Goal: Information Seeking & Learning: Learn about a topic

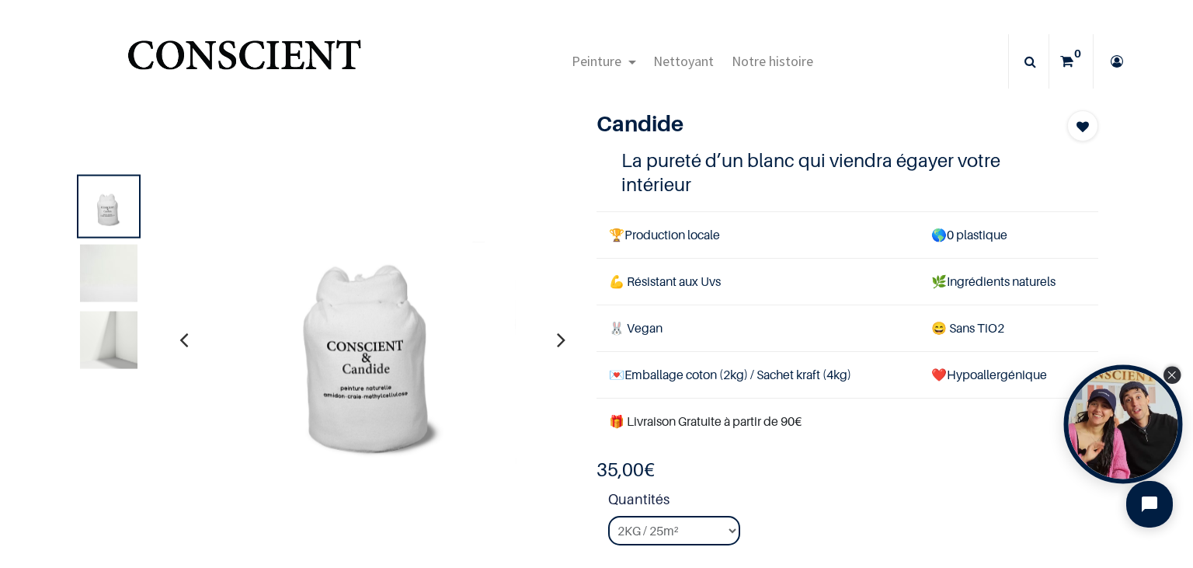
click at [1170, 377] on icon "Close Tolstoy widget" at bounding box center [1172, 375] width 9 height 8
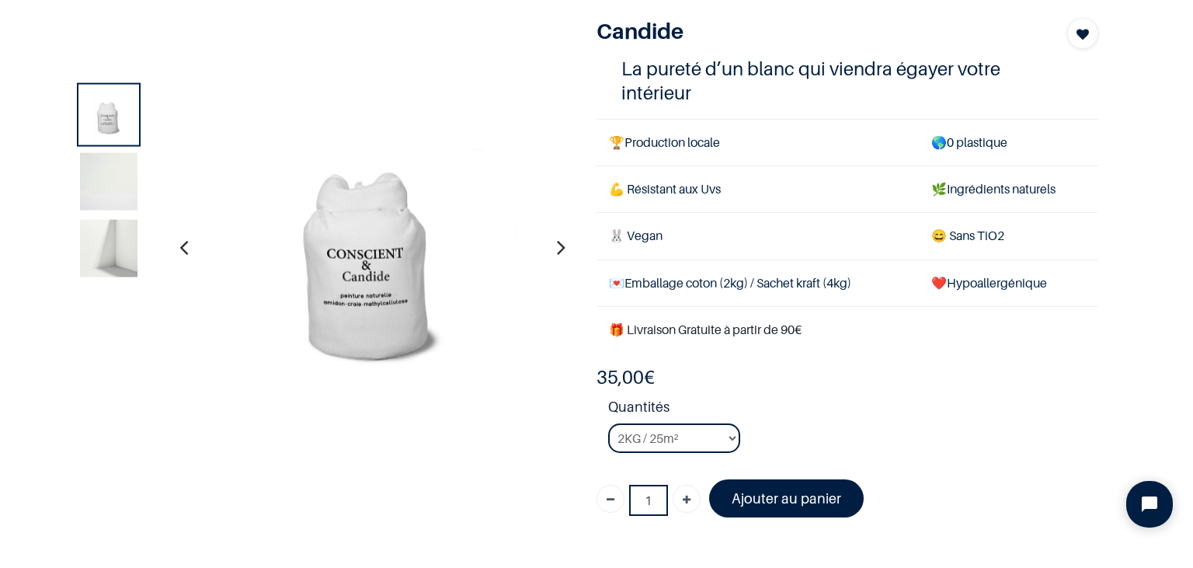
scroll to position [96, 0]
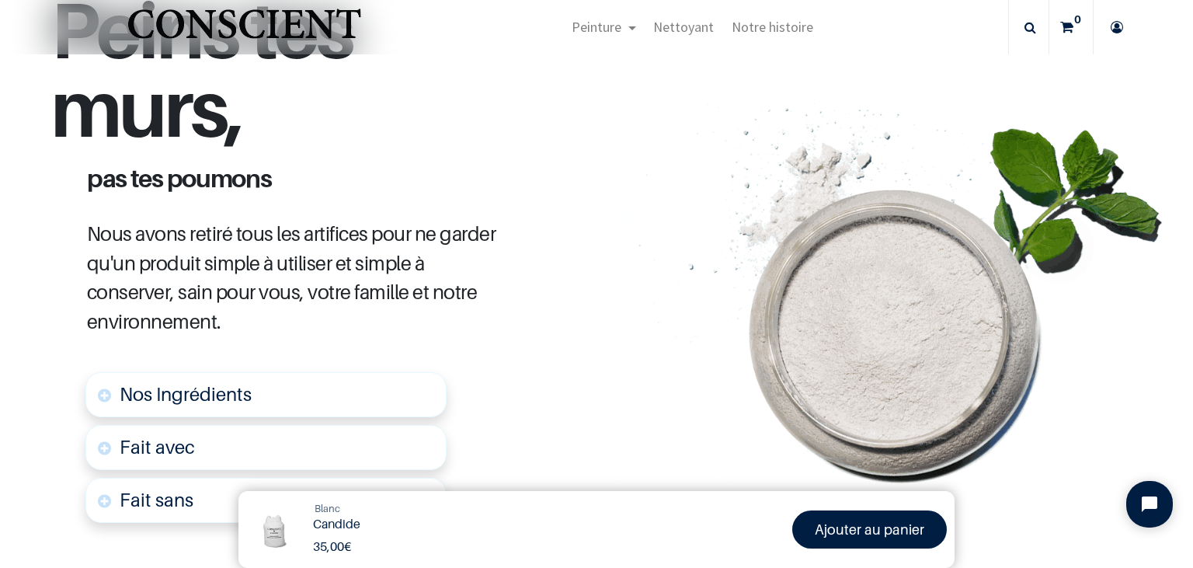
scroll to position [752, 0]
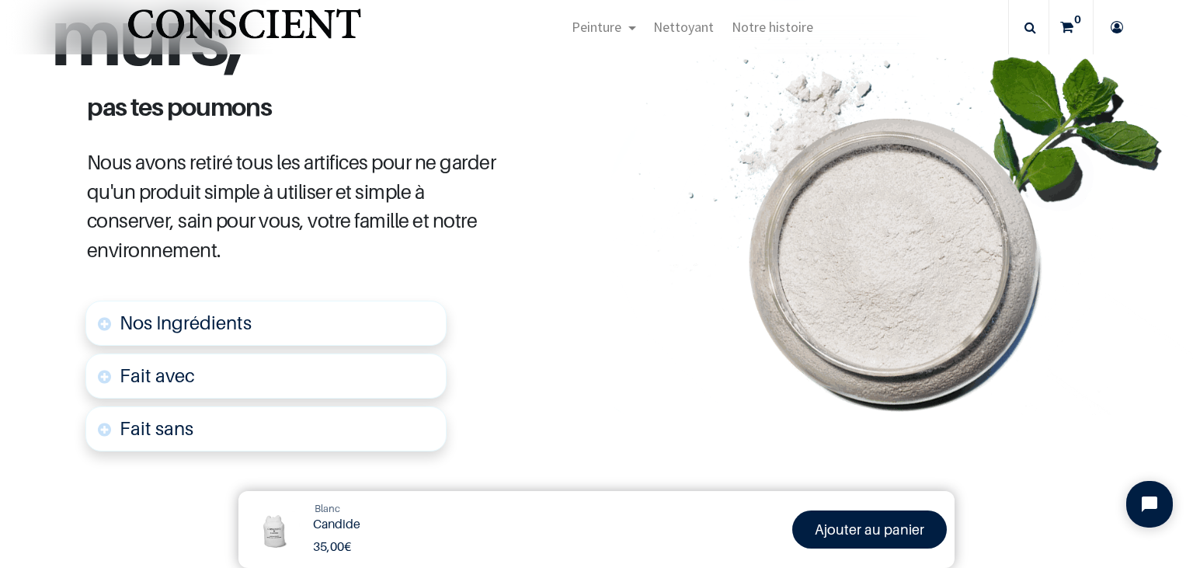
click at [138, 301] on link "Nos Ingrédients" at bounding box center [265, 323] width 361 height 45
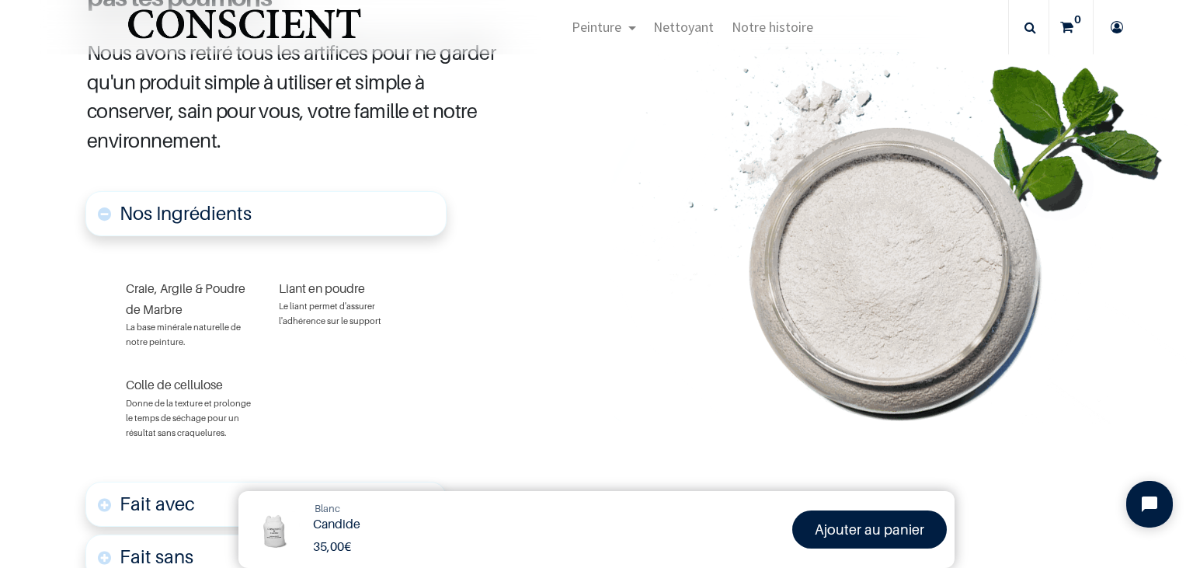
scroll to position [870, 0]
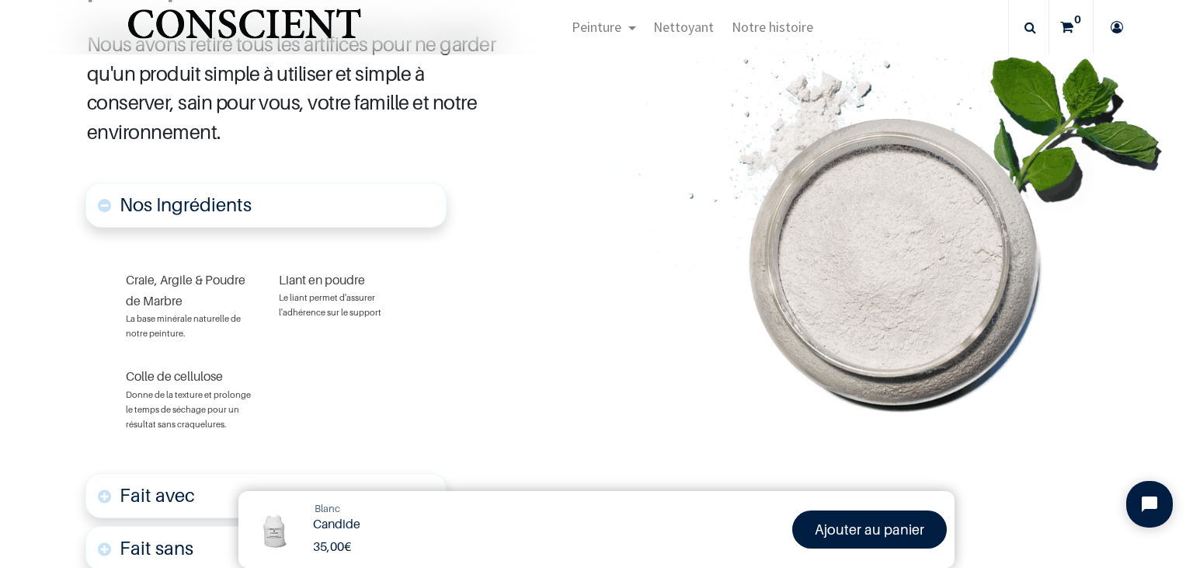
click at [181, 484] on font "Fait avec" at bounding box center [157, 495] width 75 height 23
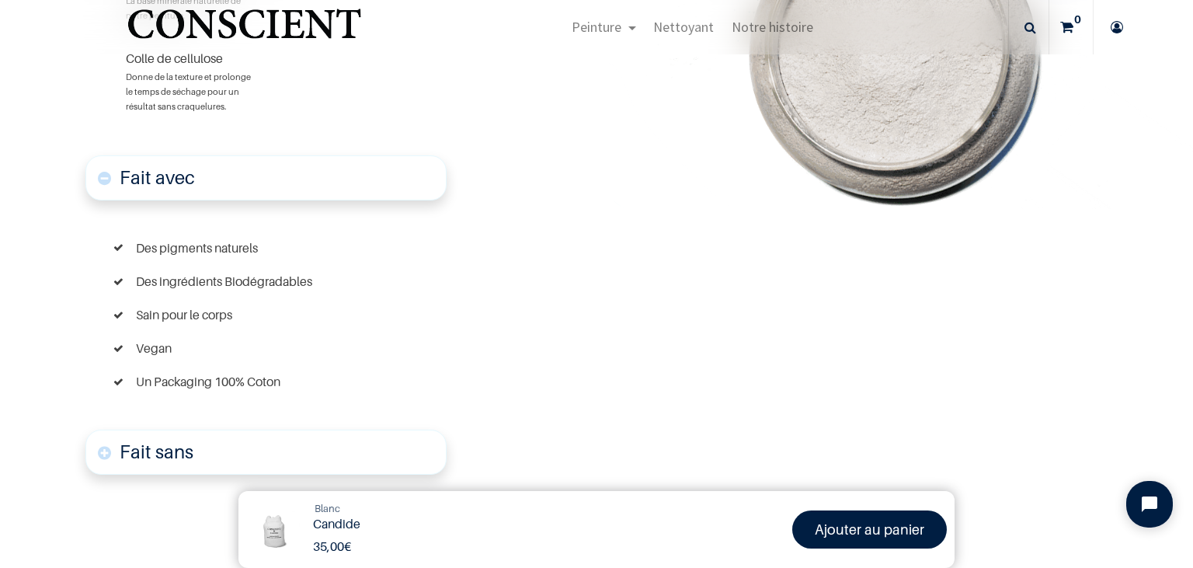
scroll to position [1205, 0]
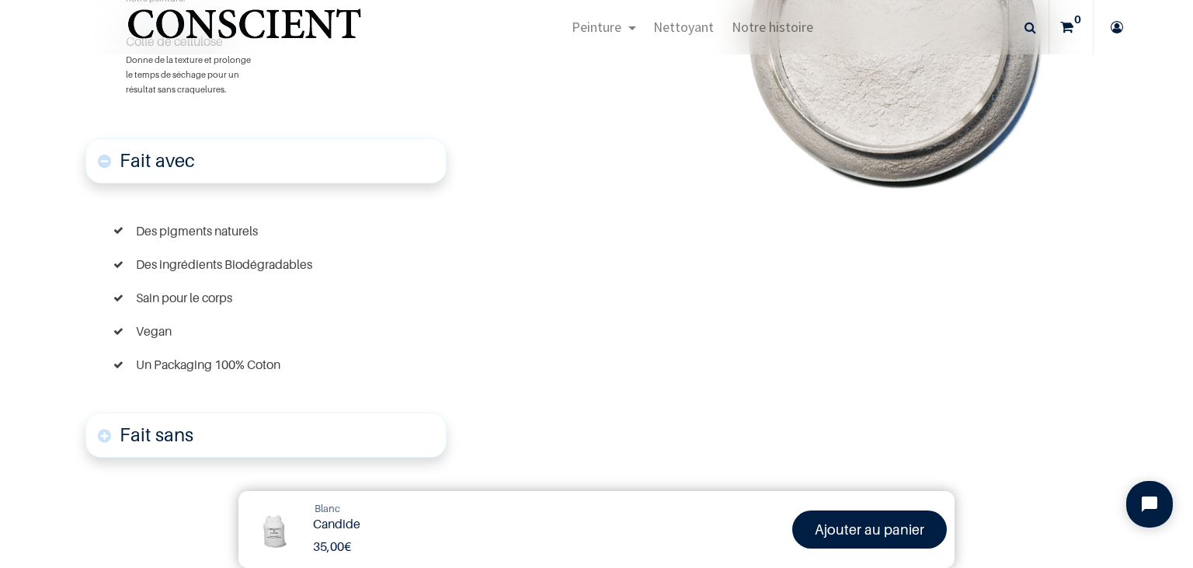
click at [171, 423] on font "Fait sans" at bounding box center [157, 434] width 74 height 23
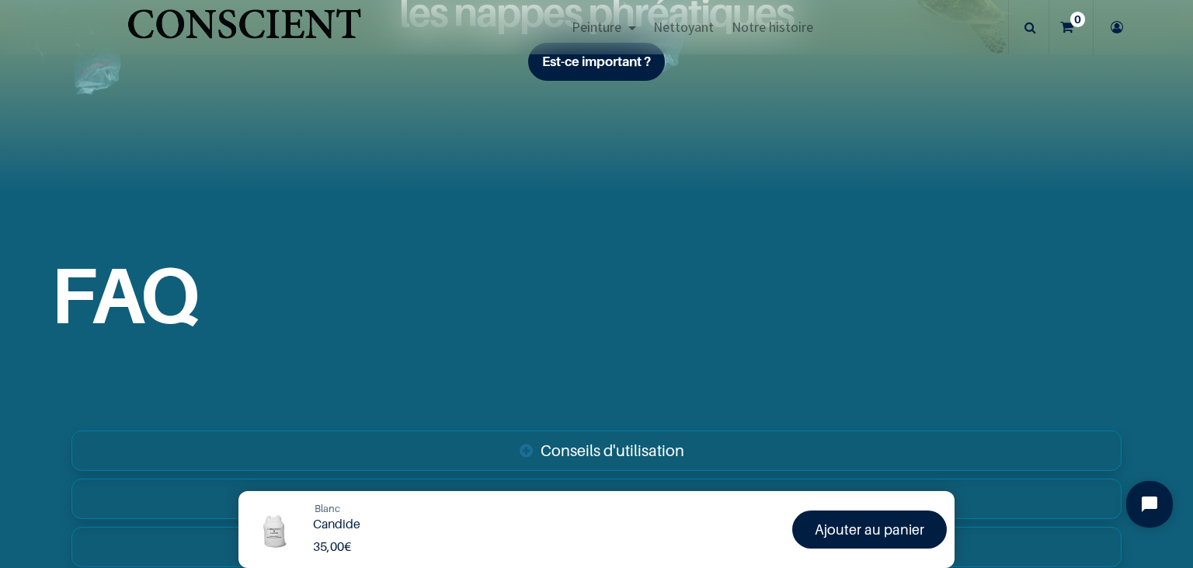
scroll to position [2942, 0]
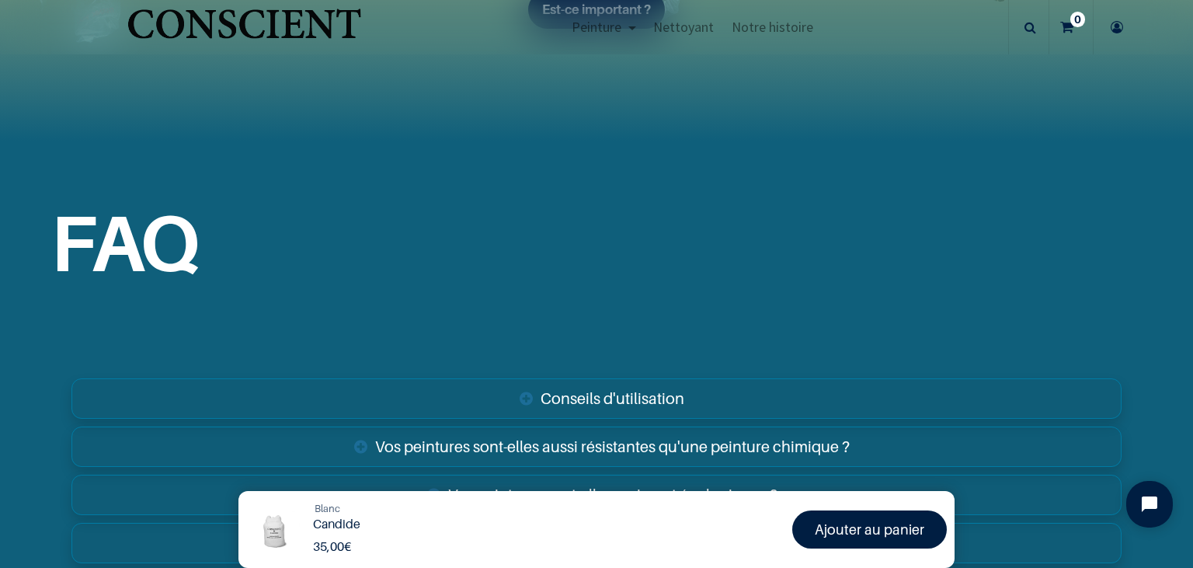
click at [567, 378] on link "Conseils d'utilisation" at bounding box center [596, 398] width 1050 height 40
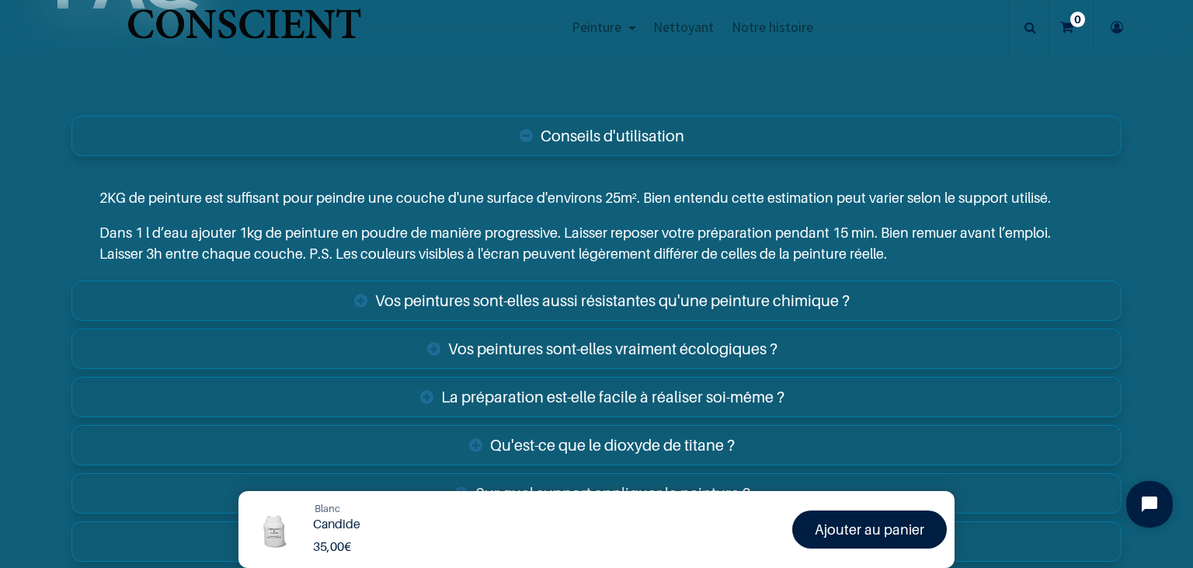
scroll to position [3211, 0]
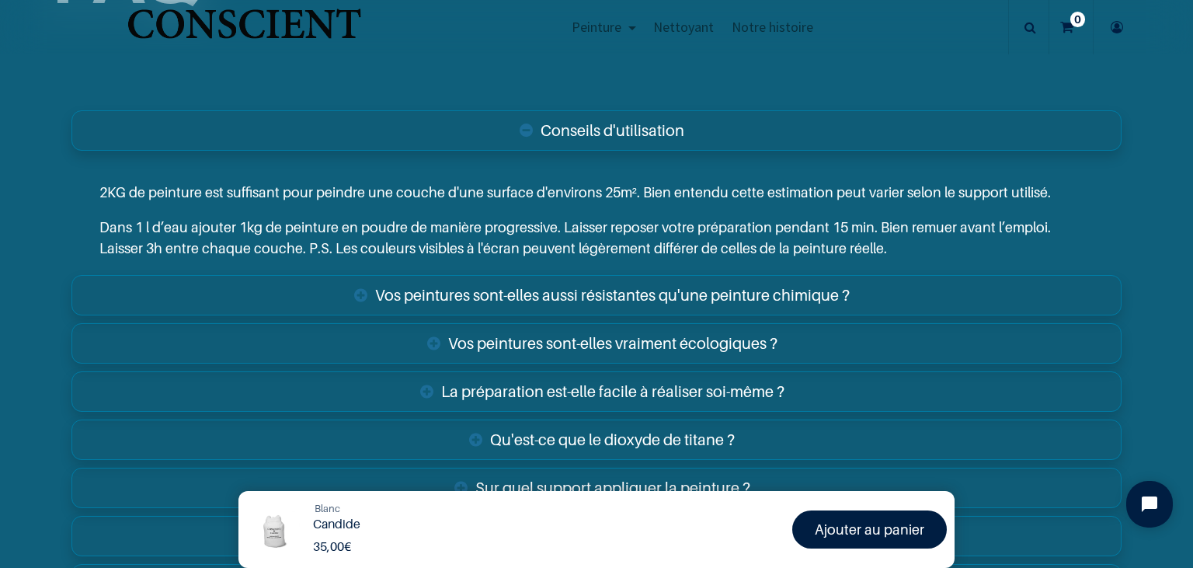
click at [713, 275] on link "Vos peintures sont-elles aussi résistantes qu'une peinture chimique ?" at bounding box center [596, 295] width 1050 height 40
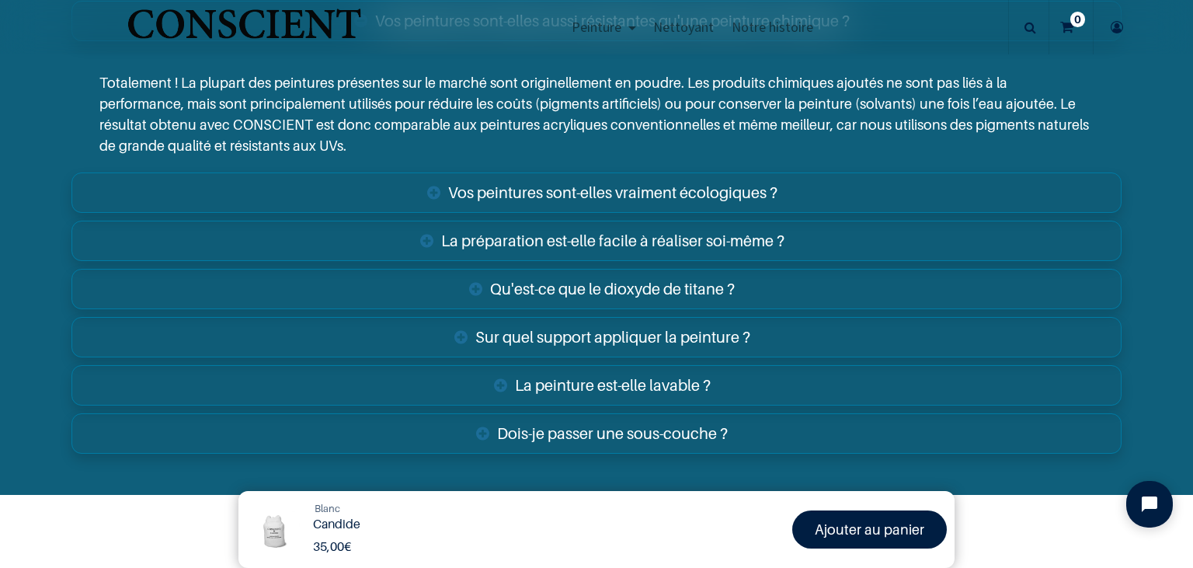
scroll to position [3658, 0]
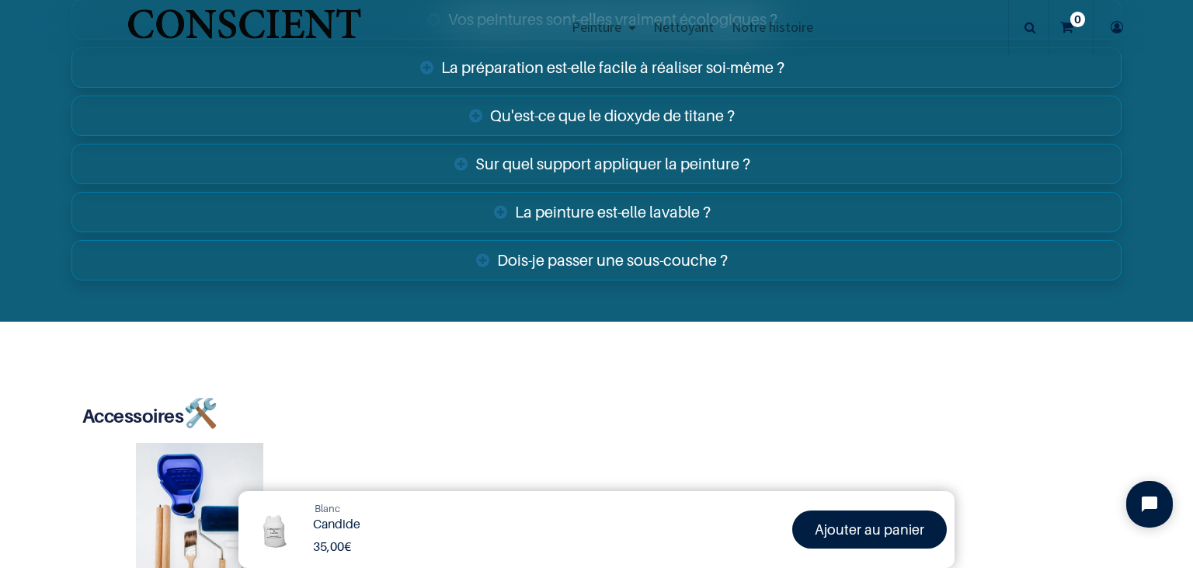
click at [692, 240] on link "Dois-je passer une sous-couche ?" at bounding box center [596, 260] width 1050 height 40
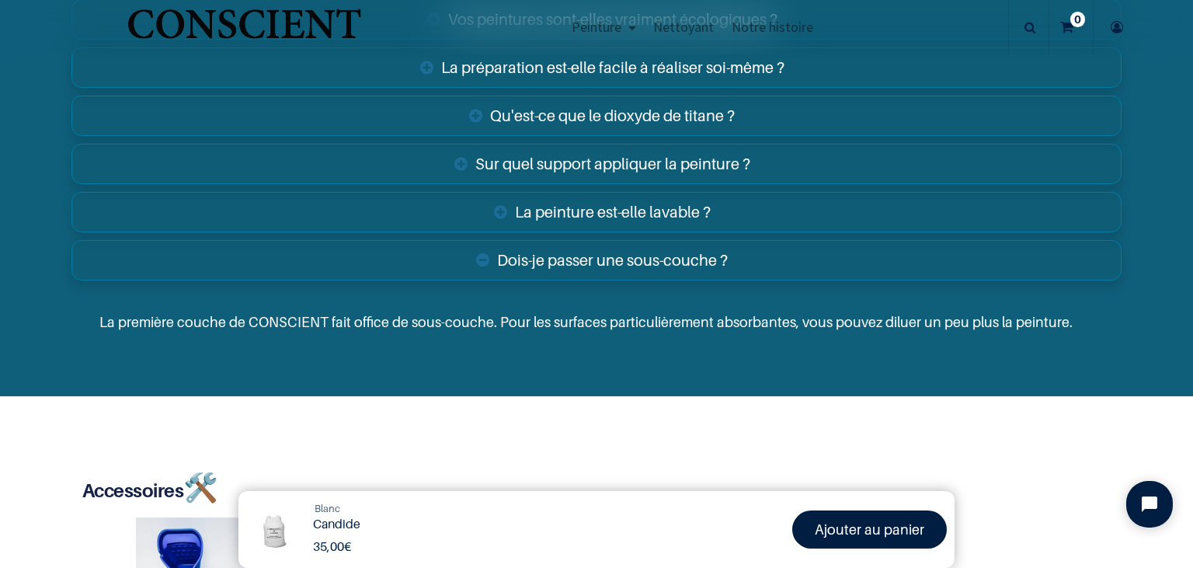
click at [678, 144] on link "Sur quel support appliquer la peinture ?" at bounding box center [596, 164] width 1050 height 40
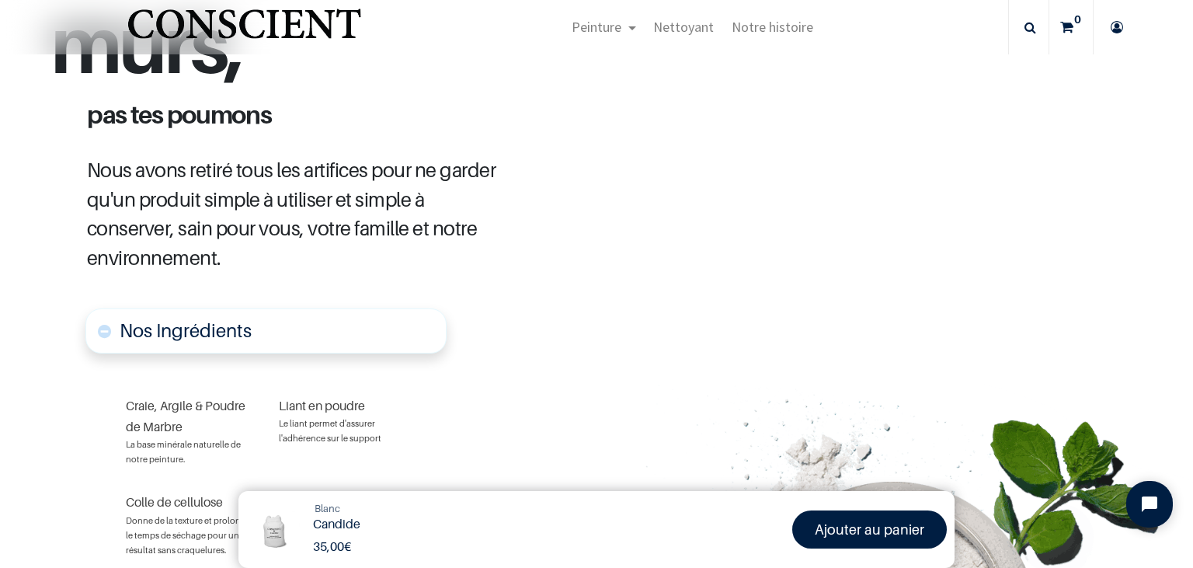
scroll to position [401, 0]
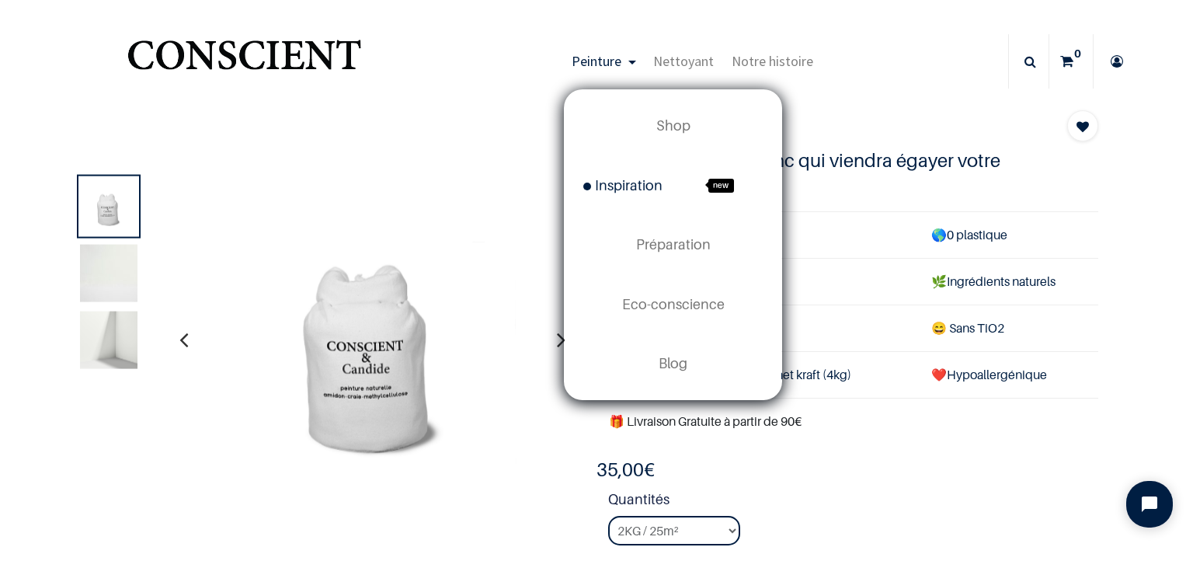
click at [638, 190] on span "Inspiration" at bounding box center [623, 185] width 79 height 16
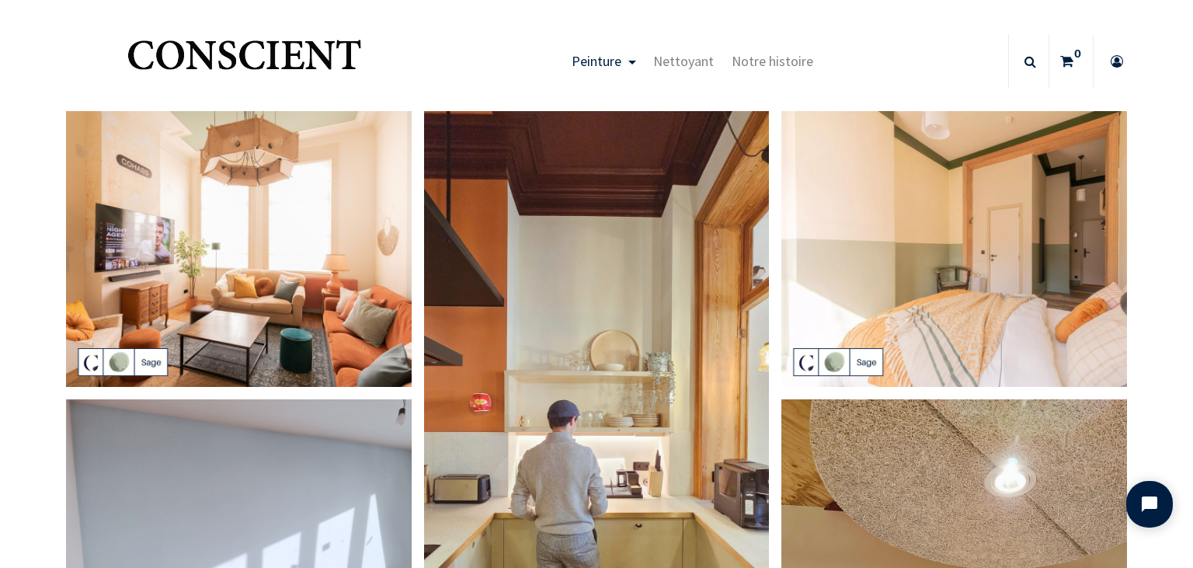
click at [359, 253] on img at bounding box center [239, 249] width 346 height 277
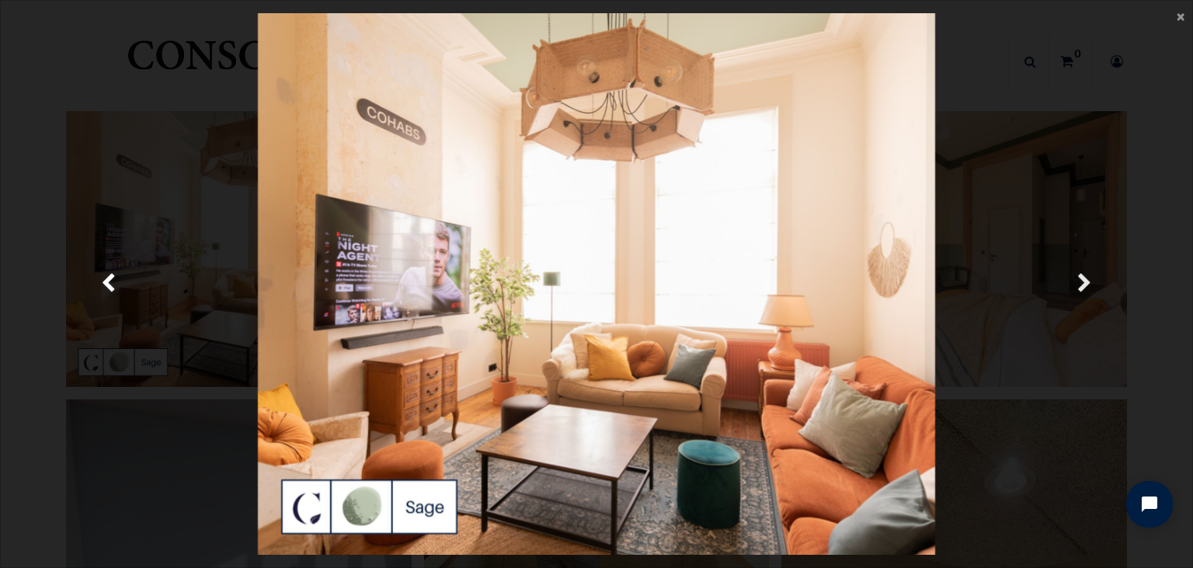
click at [1088, 279] on span "Suivante" at bounding box center [1085, 284] width 15 height 30
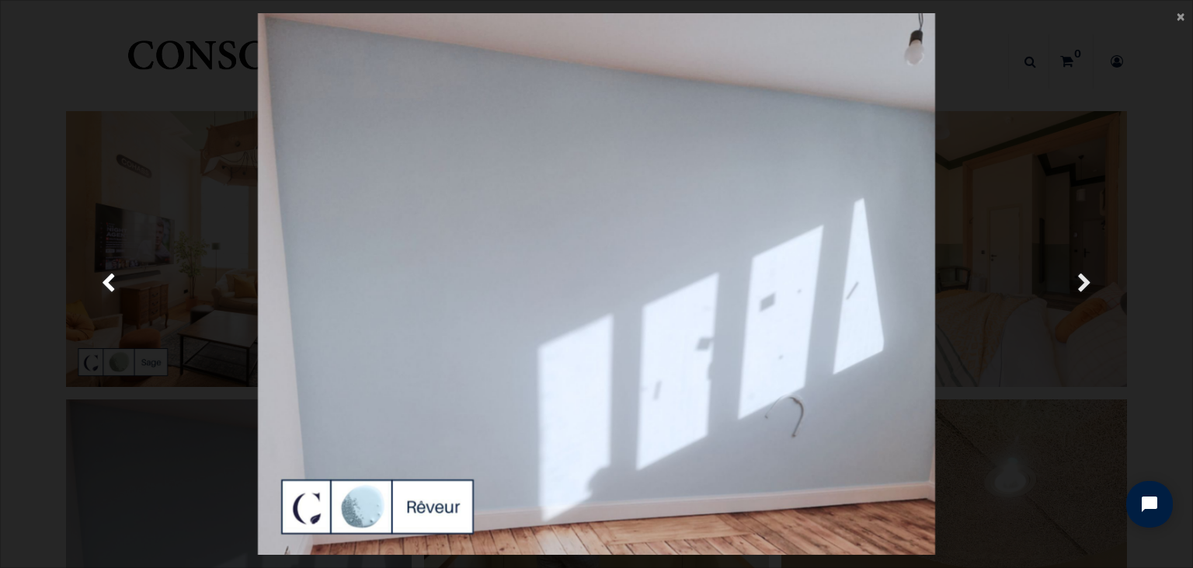
click at [1088, 279] on span "Suivante" at bounding box center [1085, 284] width 15 height 30
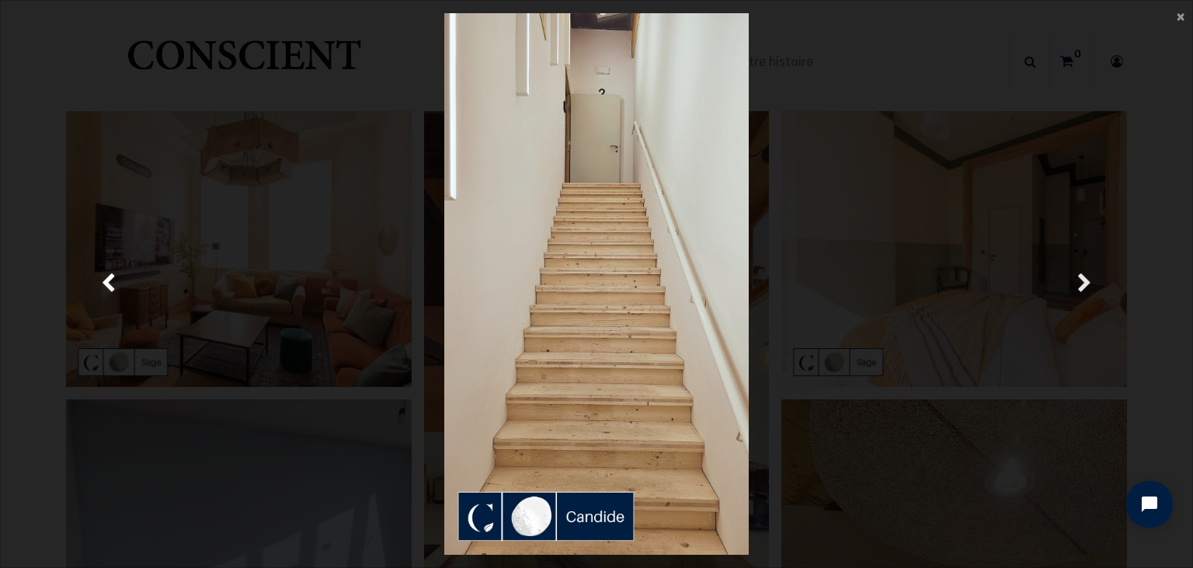
click at [1088, 279] on span "Suivante" at bounding box center [1085, 284] width 15 height 30
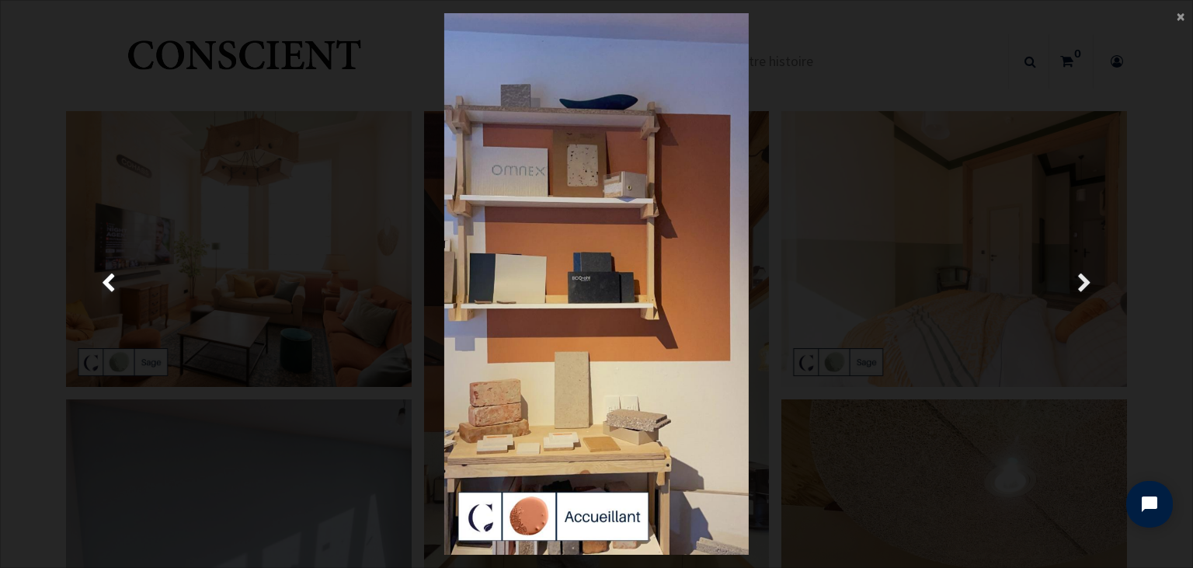
click at [1088, 279] on span "Suivante" at bounding box center [1085, 284] width 15 height 30
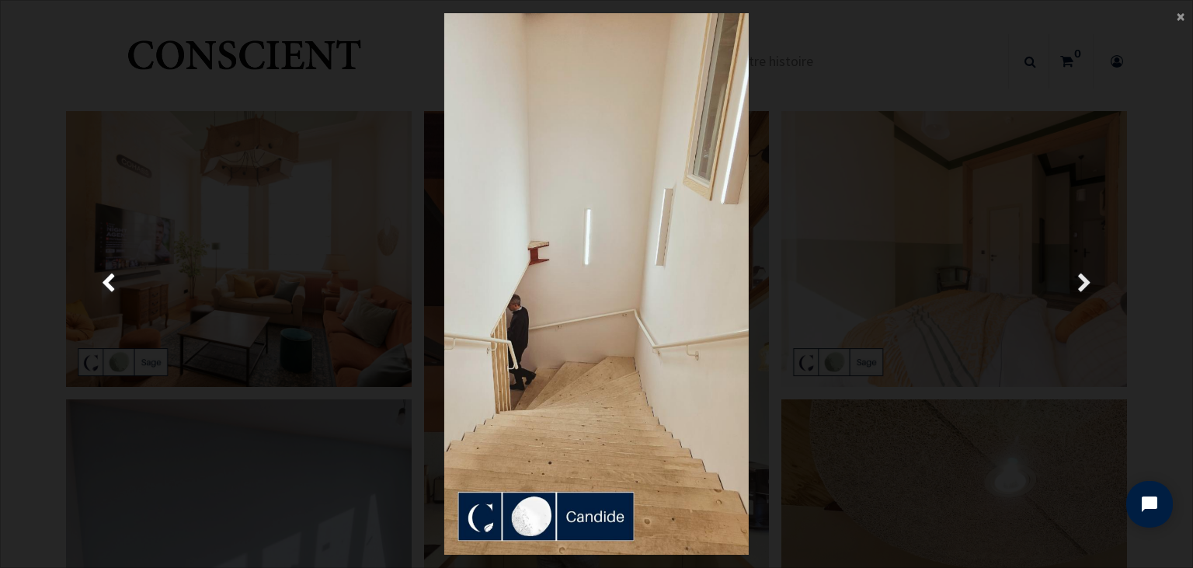
click at [1043, 138] on link "Suivante" at bounding box center [1084, 284] width 172 height 542
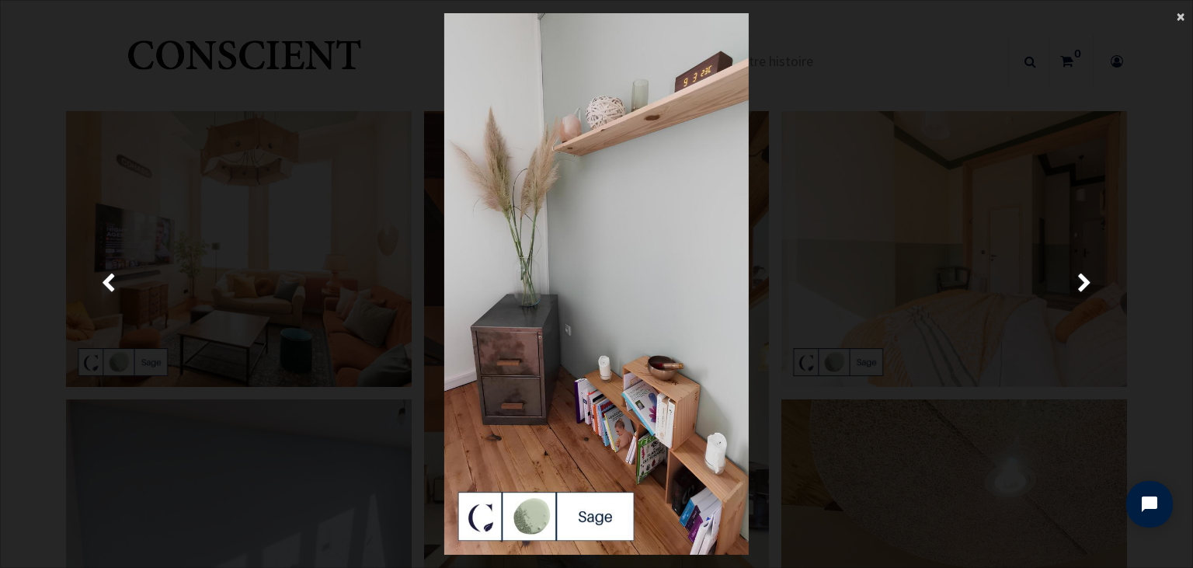
click at [1179, 18] on span "×" at bounding box center [1181, 15] width 8 height 21
